Goal: Information Seeking & Learning: Find specific fact

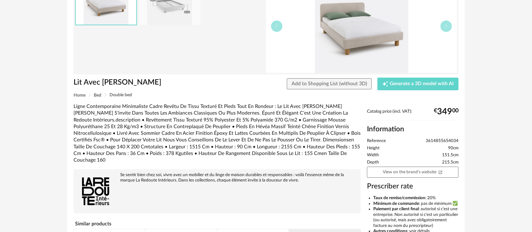
scroll to position [70, 0]
click at [403, 174] on link "View on the brand's website Open In New icon" at bounding box center [413, 171] width 92 height 11
click at [441, 141] on span "3614855654034" at bounding box center [442, 141] width 33 height 6
copy span "3614855654034"
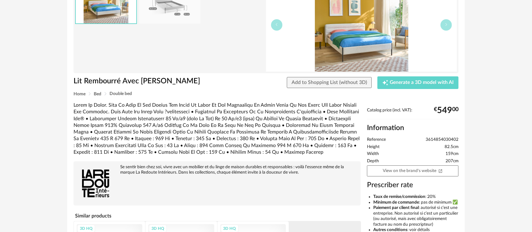
scroll to position [140, 0]
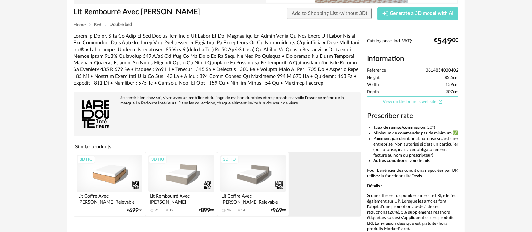
click at [388, 104] on link "View on the brand's website Open In New icon" at bounding box center [413, 101] width 92 height 11
click at [442, 66] on div "Catalog price (incl. VAT): € 549 00 Information Reference 3614854030402 Height …" at bounding box center [413, 138] width 98 height 198
click at [443, 66] on div "Catalog price (incl. VAT): € 549 00 Information Reference 3614854030402 Height …" at bounding box center [413, 138] width 98 height 198
copy span "3614854030402"
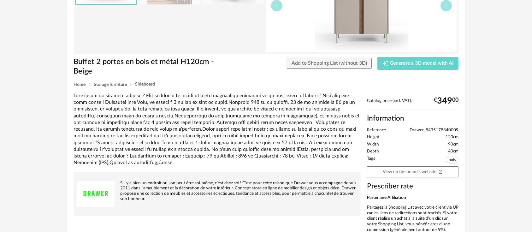
scroll to position [127, 0]
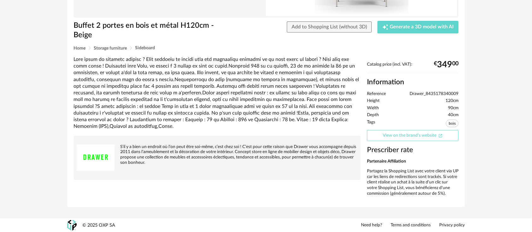
click at [416, 137] on link "View on the brand's website Open In New icon" at bounding box center [413, 135] width 92 height 11
click at [437, 88] on div "Catalog price (incl. VAT): € 349 00 Information Reference Drawer_8435178340009 …" at bounding box center [413, 131] width 98 height 139
copy span "Drawer_8435178340009"
